Goal: Information Seeking & Learning: Learn about a topic

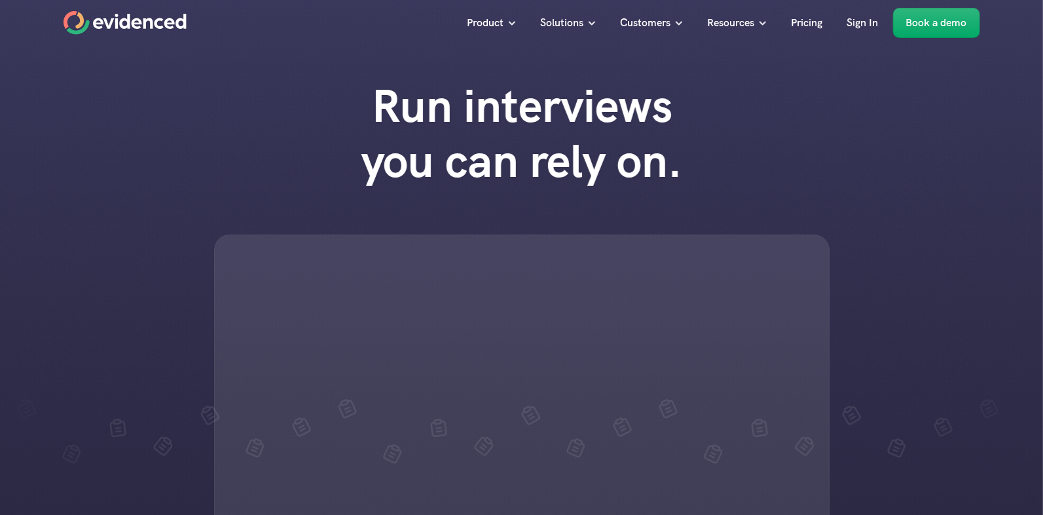
click at [50, 339] on div "Run interviews you can rely on." at bounding box center [521, 315] width 1043 height 500
click at [632, 67] on div "Run interviews you can rely on." at bounding box center [521, 315] width 1043 height 500
click at [792, 221] on div "Run interviews you can rely on." at bounding box center [521, 315] width 1043 height 500
click at [860, 278] on div "Run interviews you can rely on." at bounding box center [521, 315] width 1043 height 500
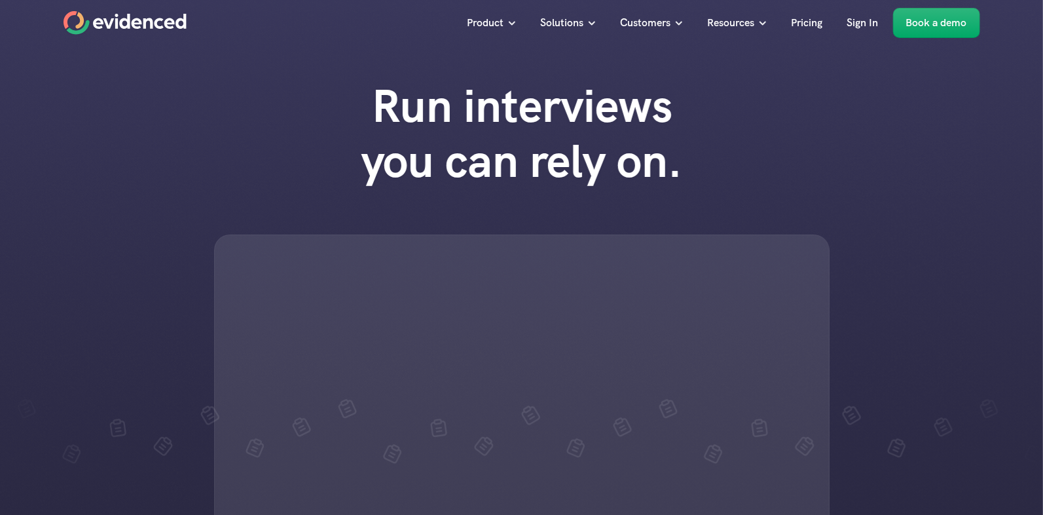
click at [522, 105] on h1 "Run interviews you can rely on." at bounding box center [521, 134] width 373 height 110
click at [935, 155] on div "Run interviews you can rely on." at bounding box center [521, 315] width 1043 height 500
click at [594, 162] on h1 "Run interviews you can rely on." at bounding box center [521, 134] width 373 height 110
click at [313, 403] on div at bounding box center [522, 393] width 616 height 318
